Goal: Information Seeking & Learning: Find specific page/section

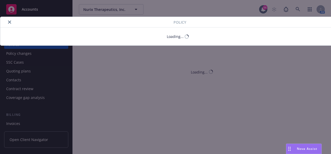
click at [9, 22] on icon "close" at bounding box center [9, 21] width 3 height 3
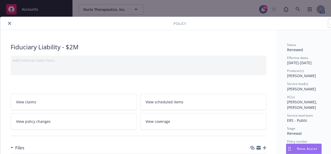
click at [8, 24] on button "close" at bounding box center [9, 23] width 6 height 6
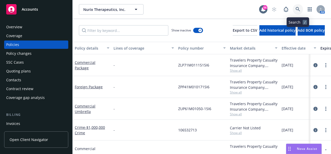
click at [300, 11] on icon at bounding box center [298, 9] width 4 height 4
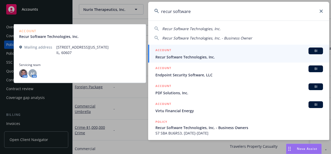
type input "recur software"
click at [201, 59] on span "Recur Software Technologies, Inc." at bounding box center [240, 56] width 168 height 5
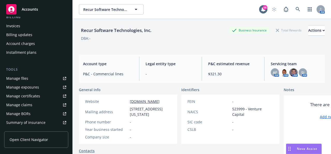
scroll to position [104, 0]
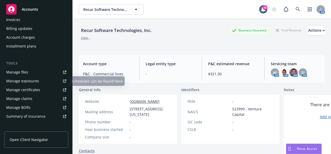
click at [18, 71] on div "Manage files" at bounding box center [17, 72] width 22 height 8
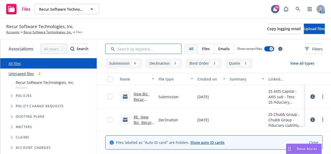
click at [137, 49] on input "Search by keyword..." at bounding box center [143, 48] width 76 height 10
